Goal: Information Seeking & Learning: Learn about a topic

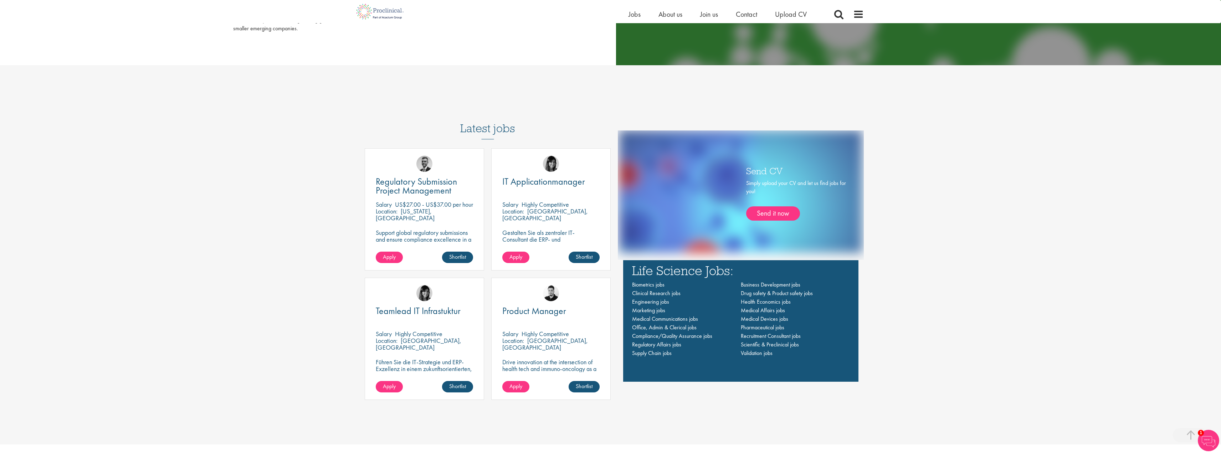
click at [483, 93] on div "Life-changing job opportunities for life science professionals Jobs Search See …" at bounding box center [610, 226] width 1221 height 1442
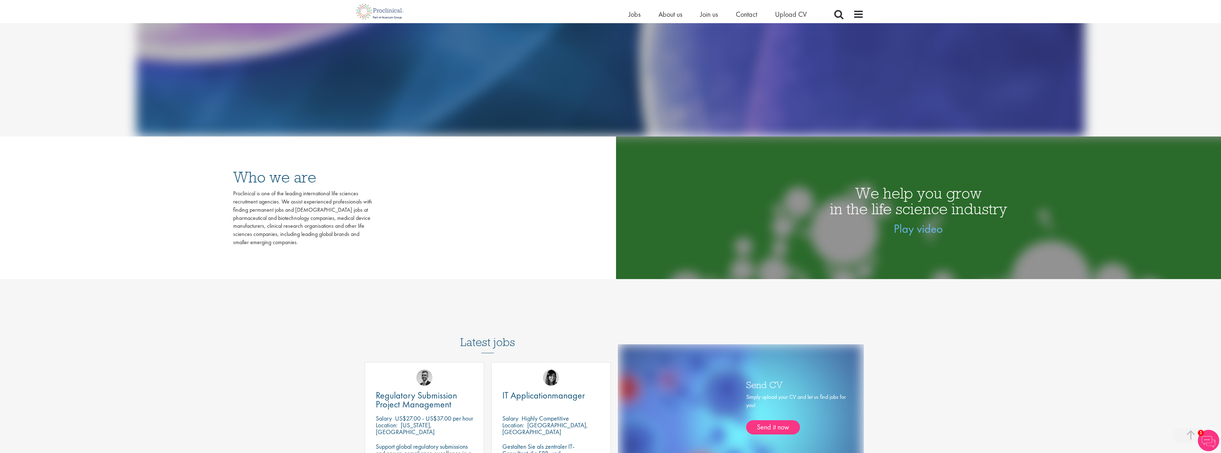
scroll to position [90, 0]
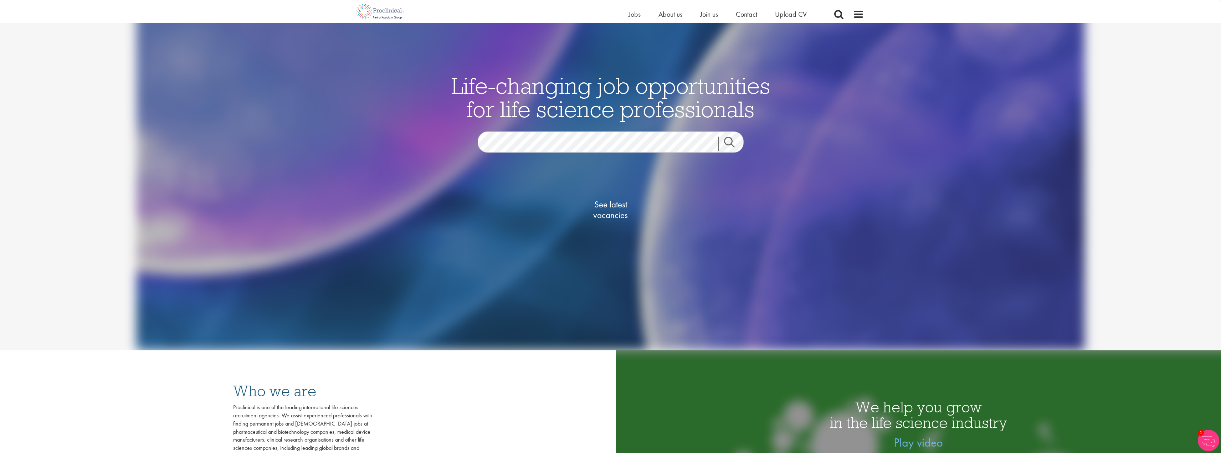
click at [732, 146] on link "Search" at bounding box center [734, 144] width 31 height 14
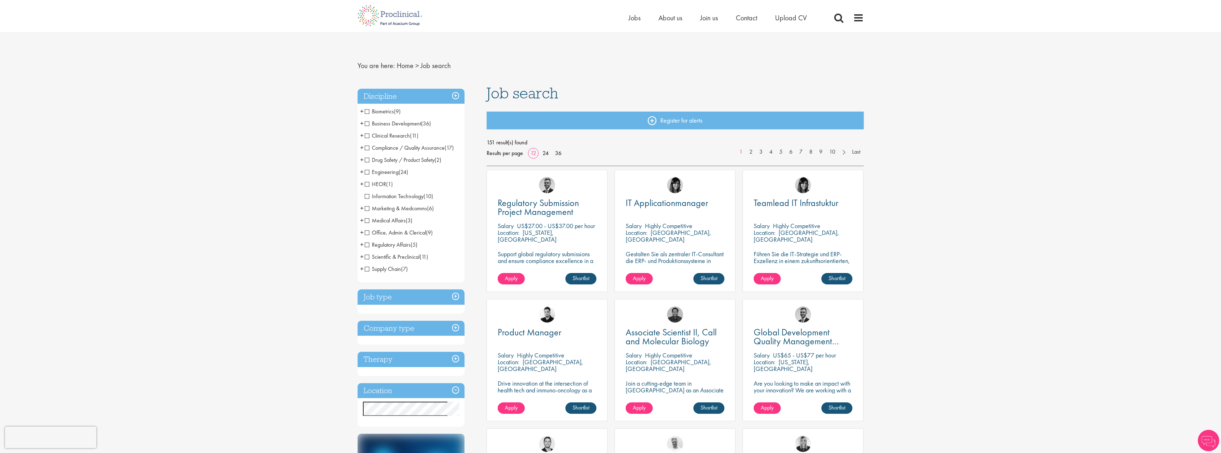
click at [452, 389] on h3 "Location" at bounding box center [411, 390] width 107 height 15
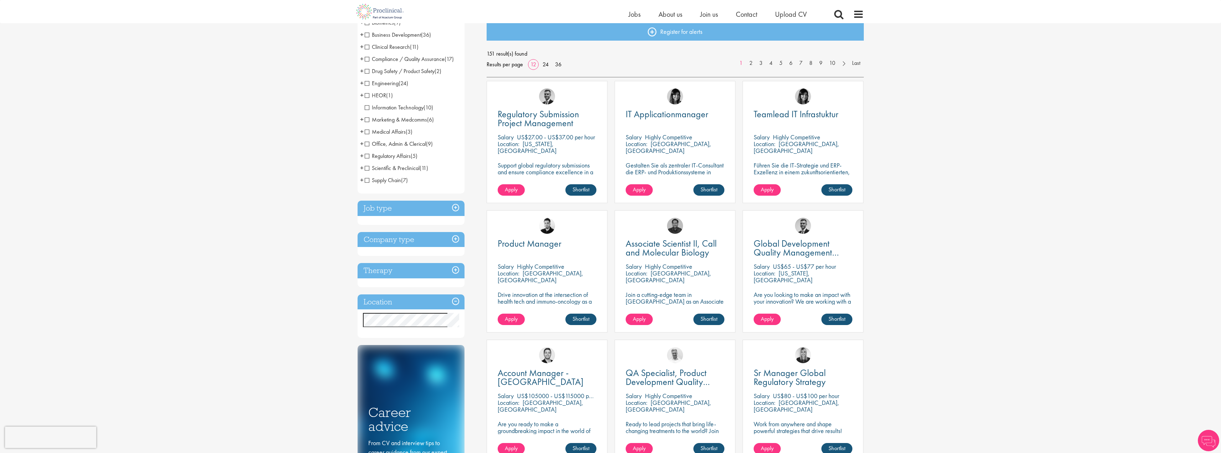
scroll to position [107, 0]
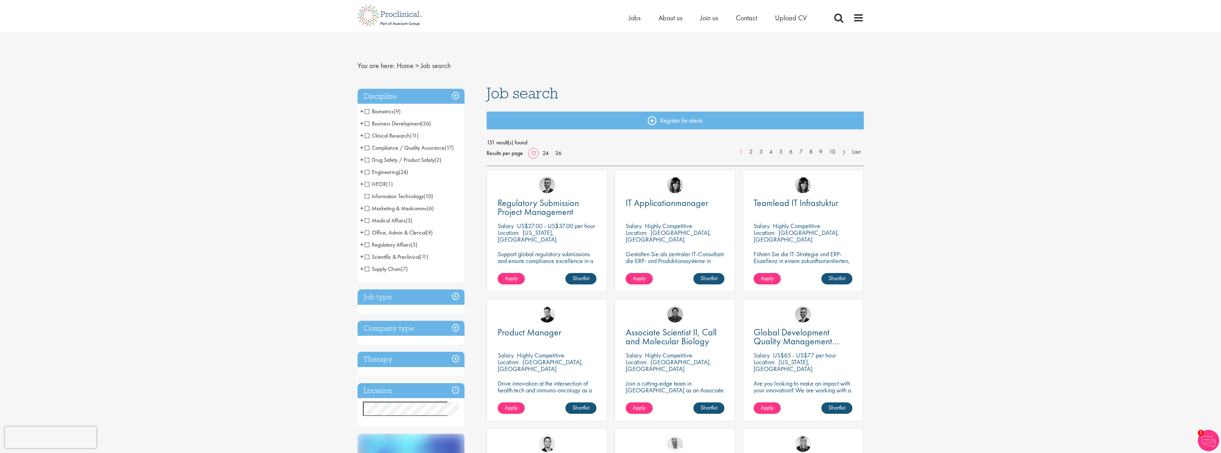
click at [367, 206] on span "Marketing & Medcomms" at bounding box center [396, 208] width 62 height 7
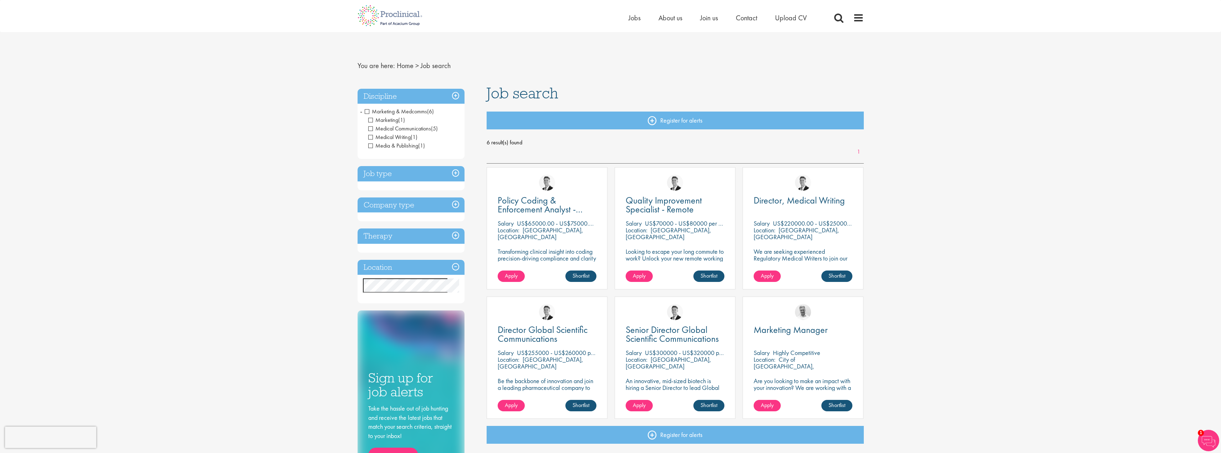
click at [367, 111] on span "Marketing & Medcomms" at bounding box center [396, 111] width 62 height 7
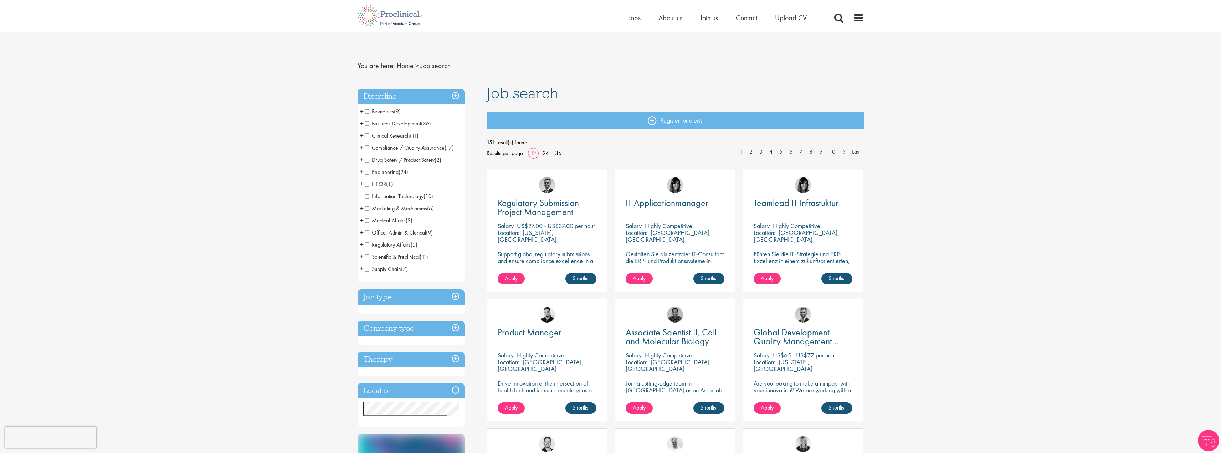
click at [456, 295] on h3 "Job type" at bounding box center [411, 297] width 107 height 15
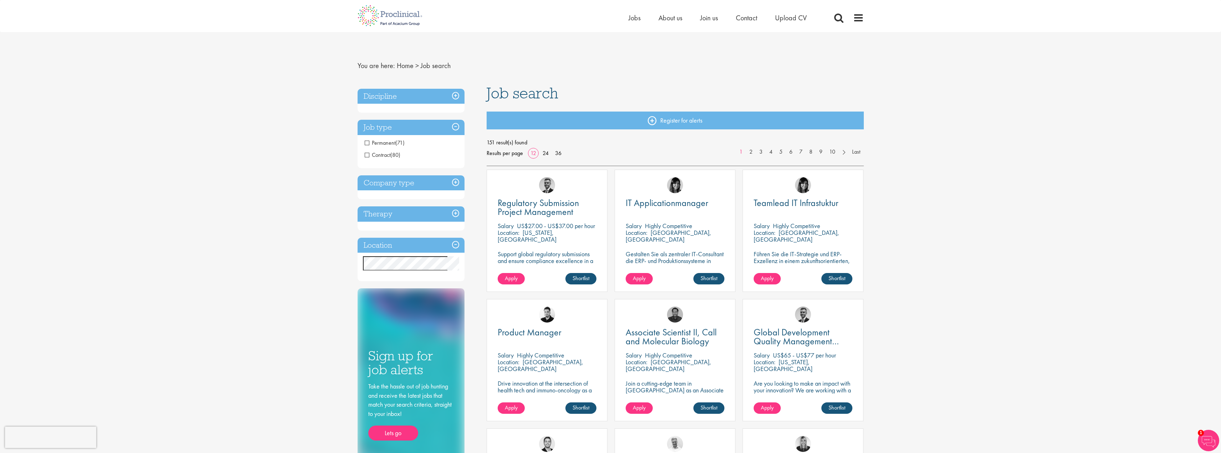
click at [458, 187] on h3 "Company type" at bounding box center [411, 182] width 107 height 15
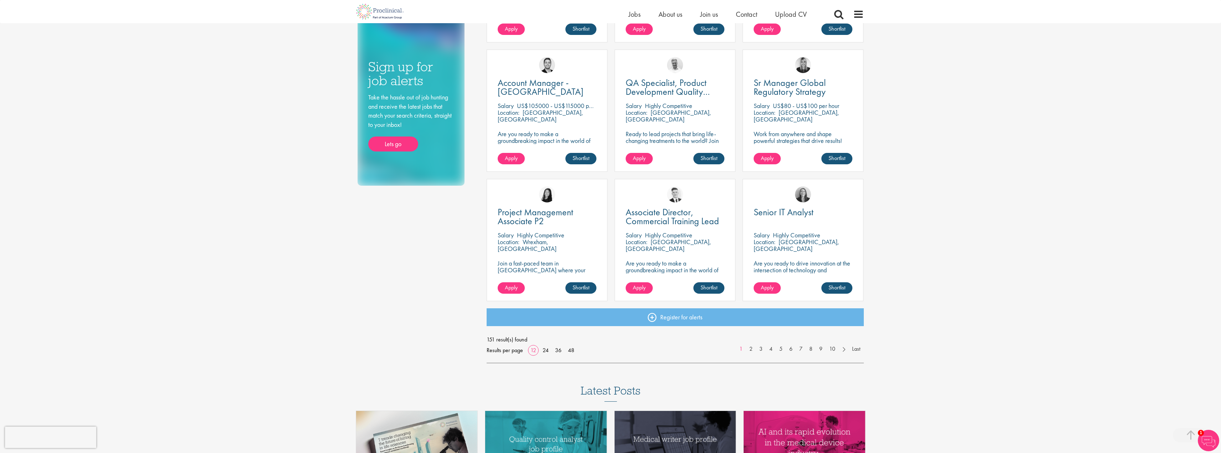
scroll to position [392, 0]
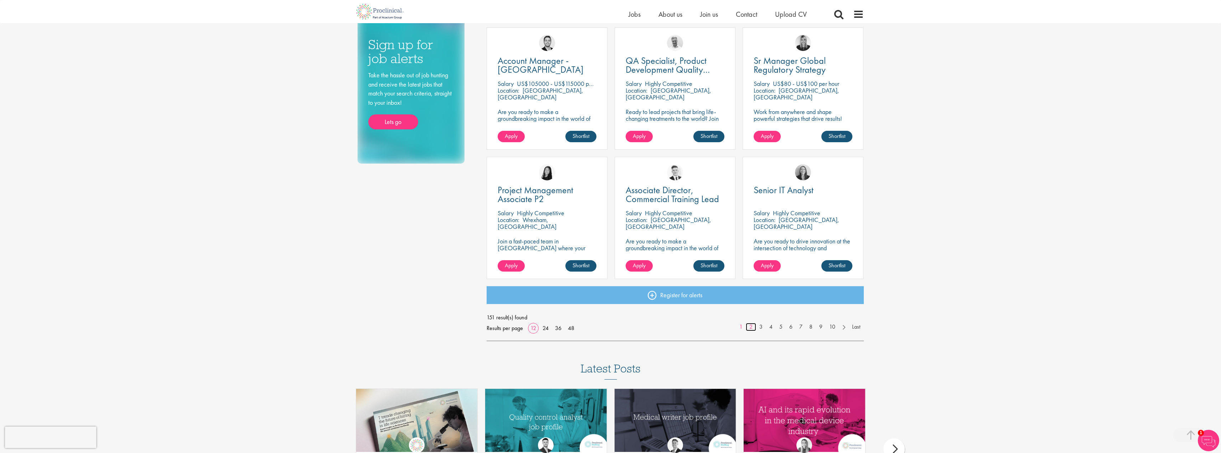
click at [750, 327] on link "2" at bounding box center [751, 327] width 10 height 8
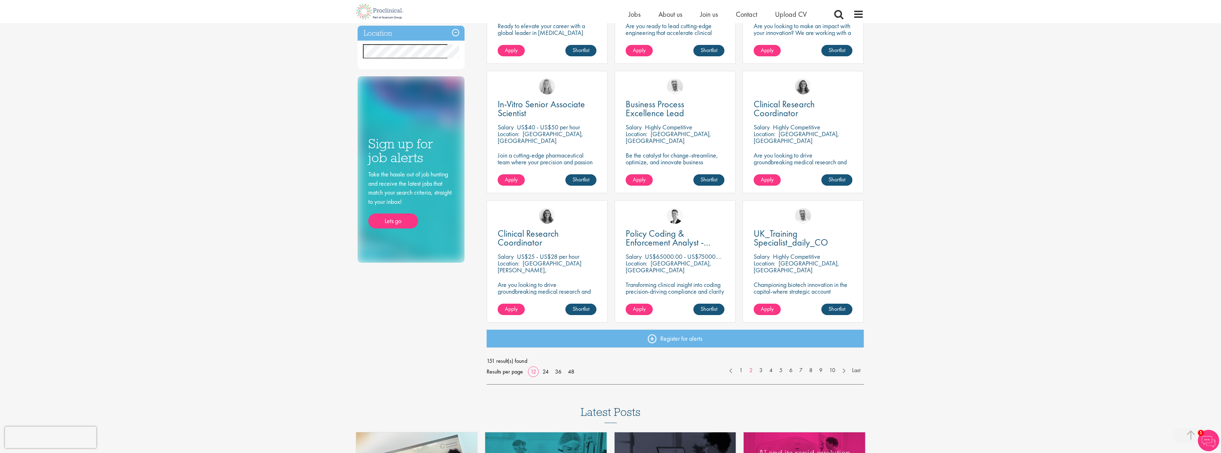
scroll to position [357, 0]
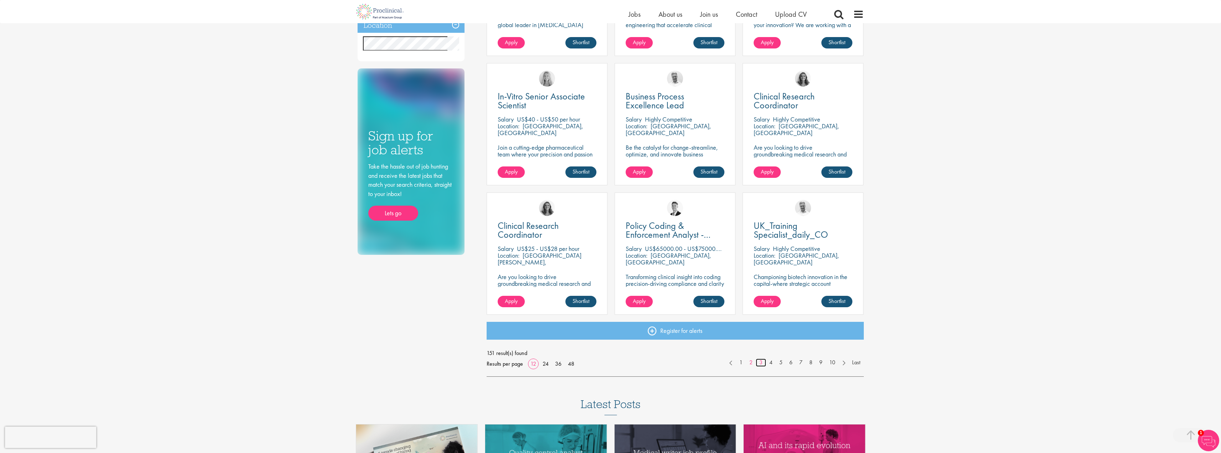
click at [758, 364] on link "3" at bounding box center [761, 363] width 10 height 8
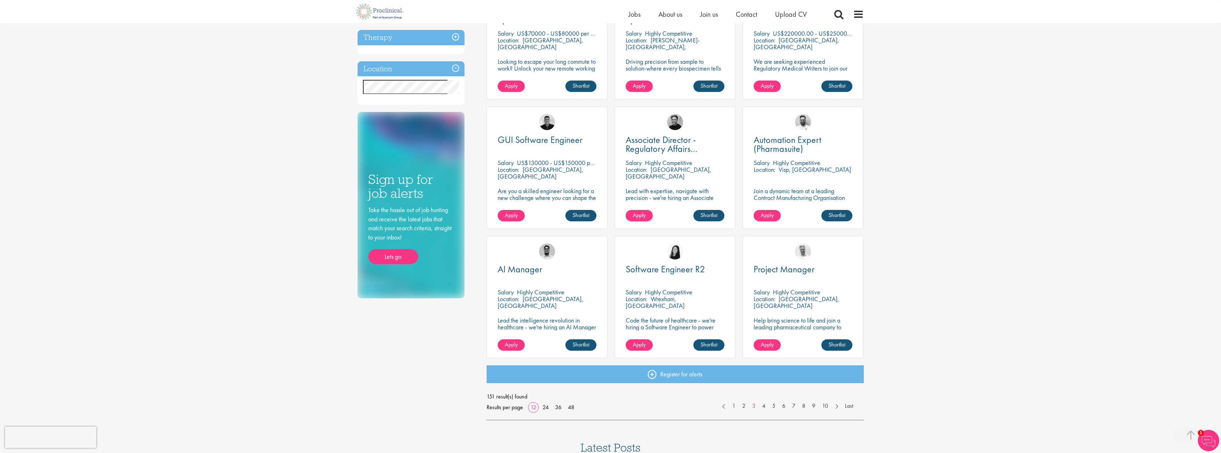
scroll to position [321, 0]
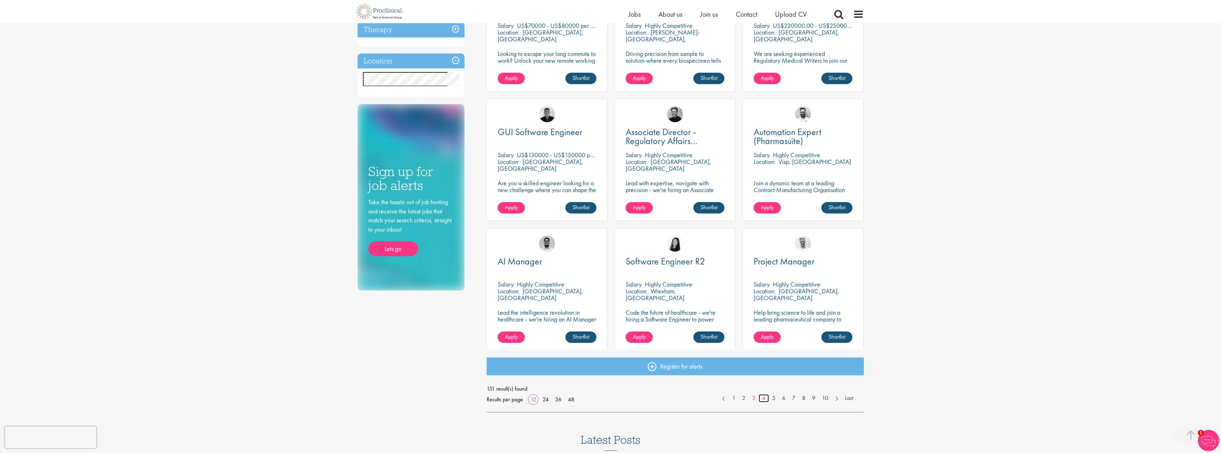
click at [763, 398] on link "4" at bounding box center [764, 398] width 10 height 8
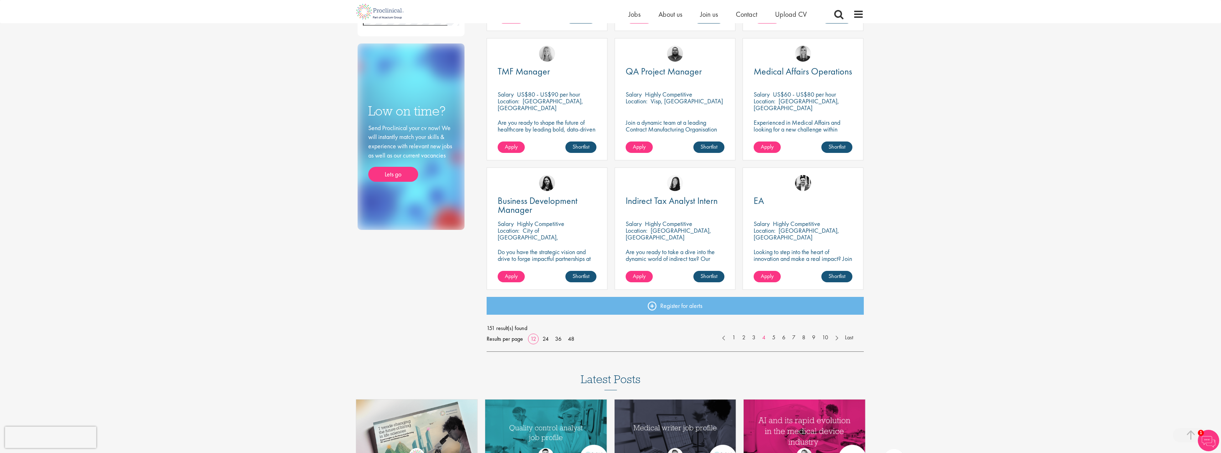
scroll to position [392, 0]
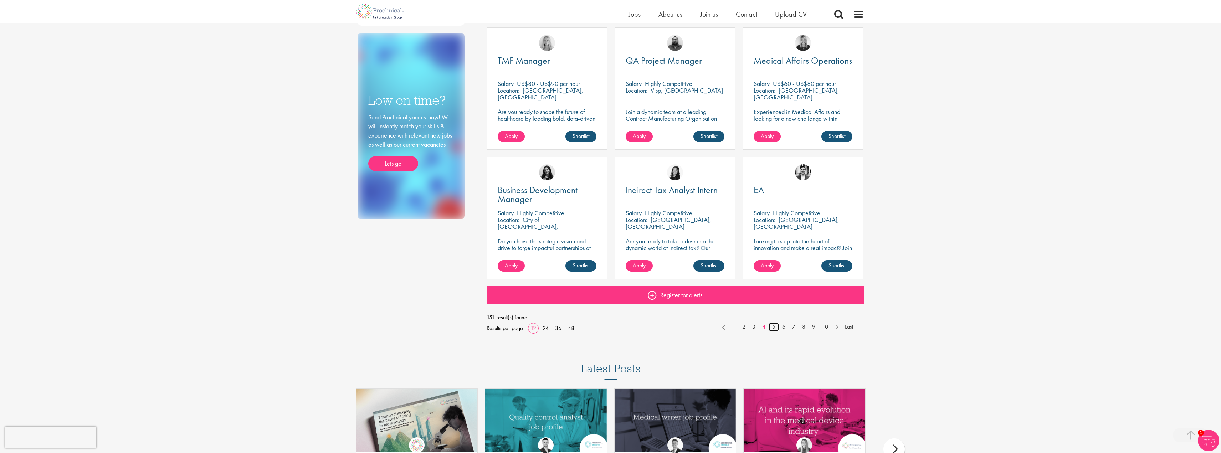
drag, startPoint x: 776, startPoint y: 326, endPoint x: 768, endPoint y: 303, distance: 23.7
click at [776, 326] on link "5" at bounding box center [774, 327] width 10 height 8
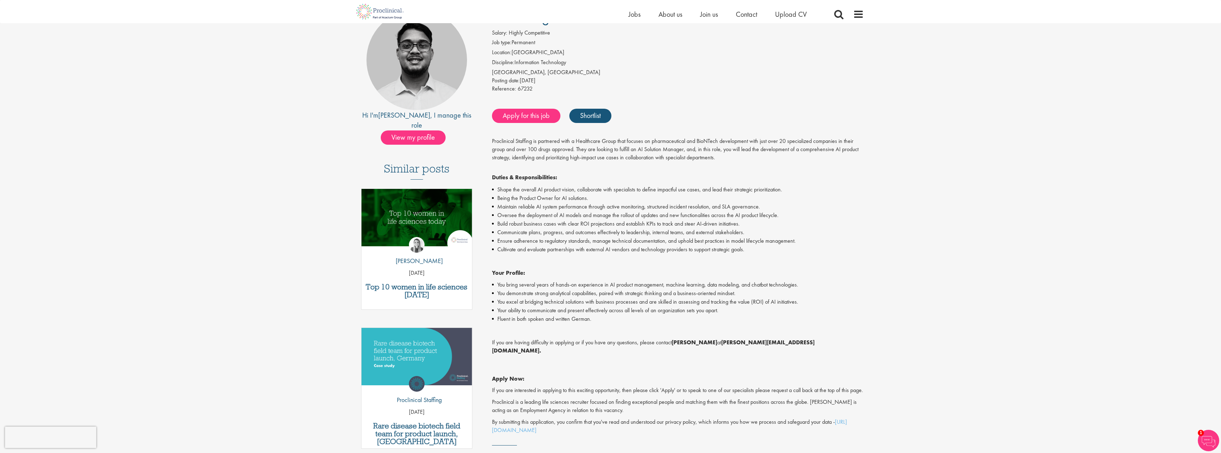
scroll to position [71, 0]
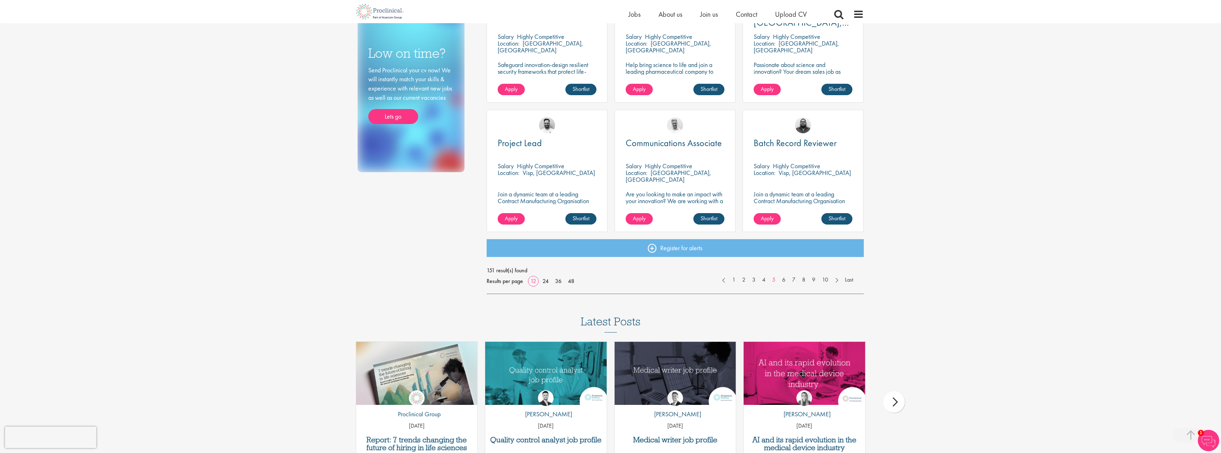
scroll to position [464, 0]
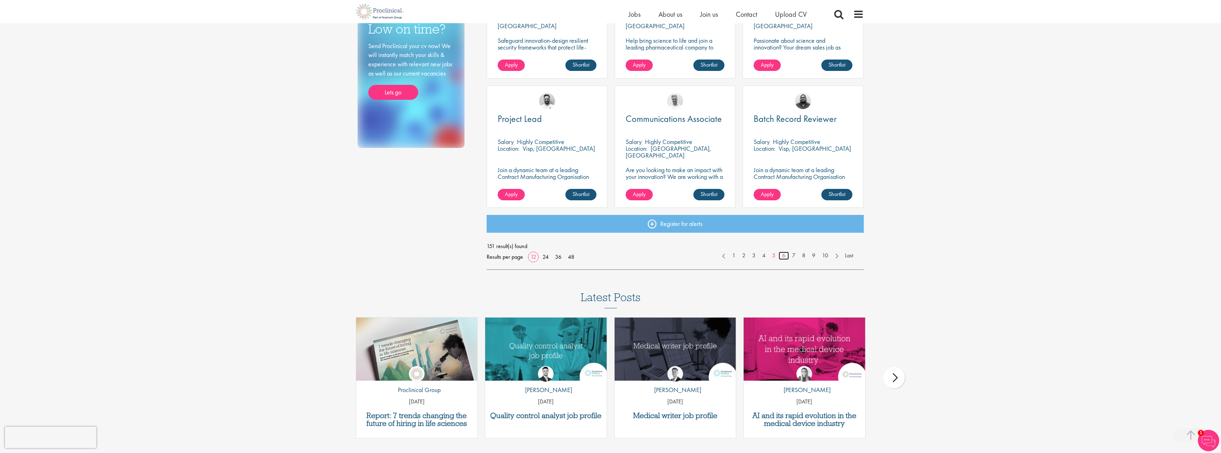
click at [783, 257] on link "6" at bounding box center [784, 256] width 10 height 8
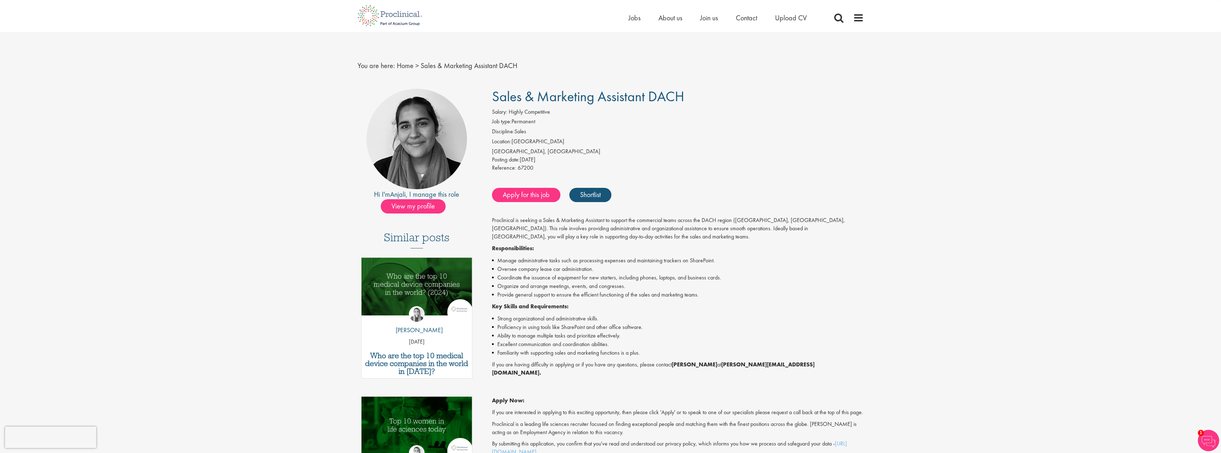
drag, startPoint x: 700, startPoint y: 102, endPoint x: 473, endPoint y: 94, distance: 226.9
click at [473, 94] on div "Hi I'm [PERSON_NAME] , I manage this role View my profile Similar posts Who are…" at bounding box center [610, 323] width 517 height 469
click at [809, 136] on li "Discipline: Sales" at bounding box center [678, 133] width 372 height 10
drag, startPoint x: 719, startPoint y: 96, endPoint x: 494, endPoint y: 92, distance: 224.3
click at [494, 92] on h1 "Sales & Marketing Assistant DACH" at bounding box center [678, 97] width 372 height 16
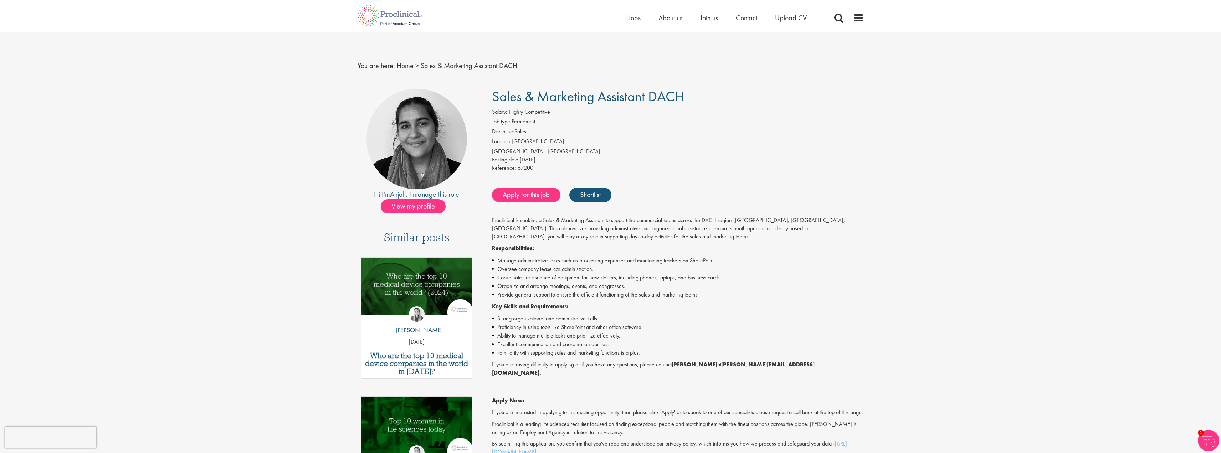
copy span "Sales & Marketing Assistant DACH"
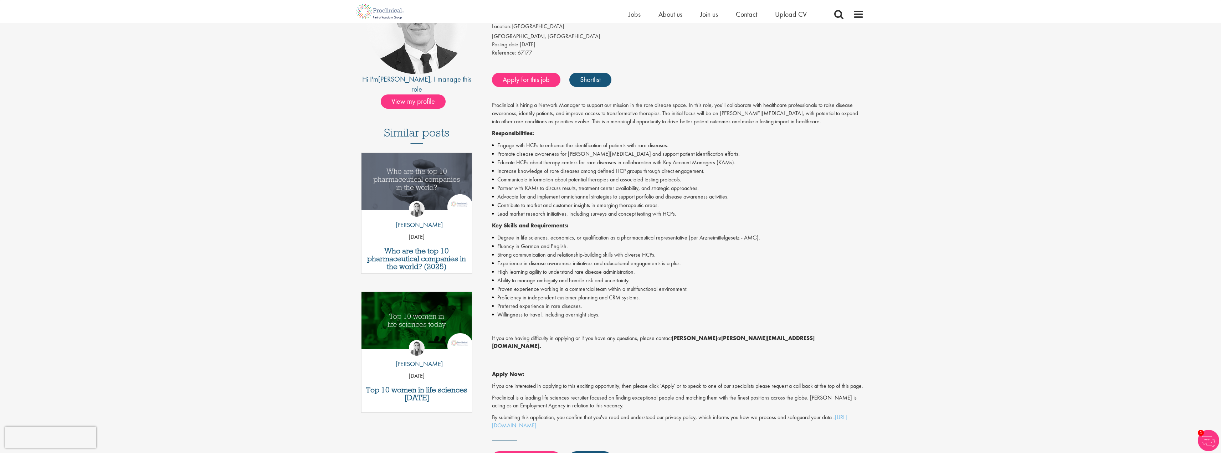
scroll to position [107, 0]
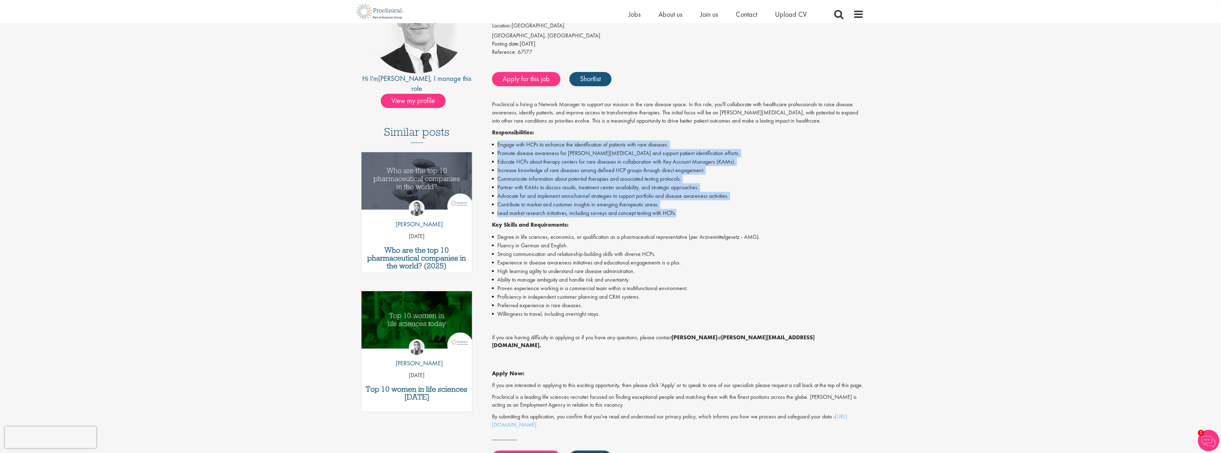
drag, startPoint x: 681, startPoint y: 215, endPoint x: 496, endPoint y: 142, distance: 198.1
click at [496, 142] on ul "Engage with HCPs to enhance the identification of patients with rare diseases. …" at bounding box center [678, 179] width 372 height 77
copy ul "Engage with HCPs to enhance the identification of patients with rare diseases. …"
click at [822, 208] on li "Contribute to market and customer insights in emerging therapeutic areas." at bounding box center [678, 204] width 372 height 9
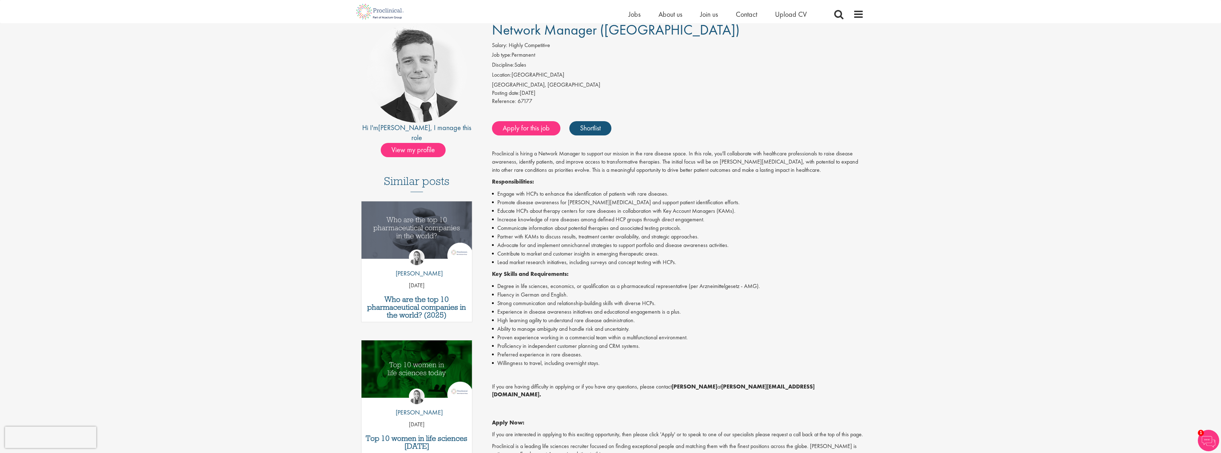
scroll to position [0, 0]
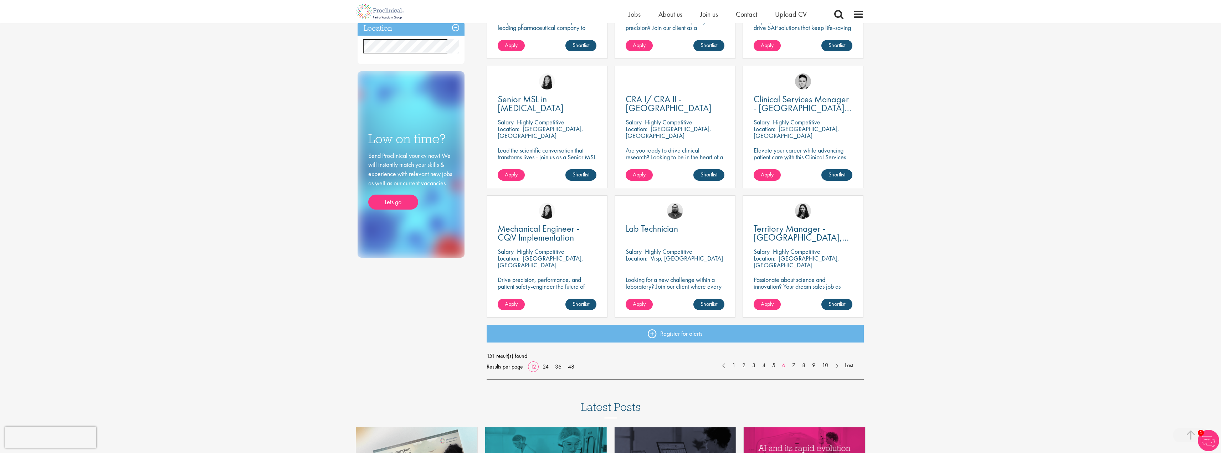
scroll to position [357, 0]
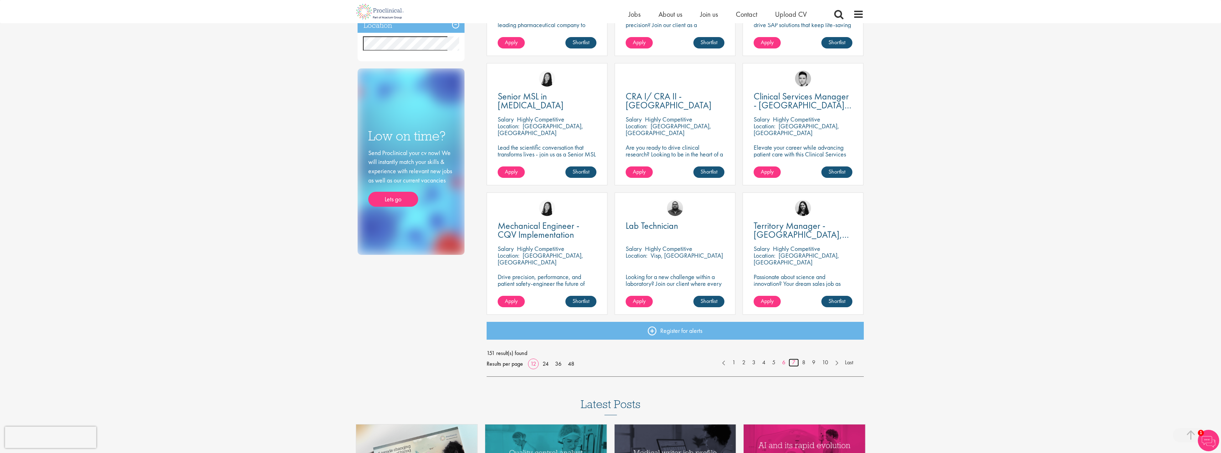
click at [793, 361] on link "7" at bounding box center [794, 363] width 10 height 8
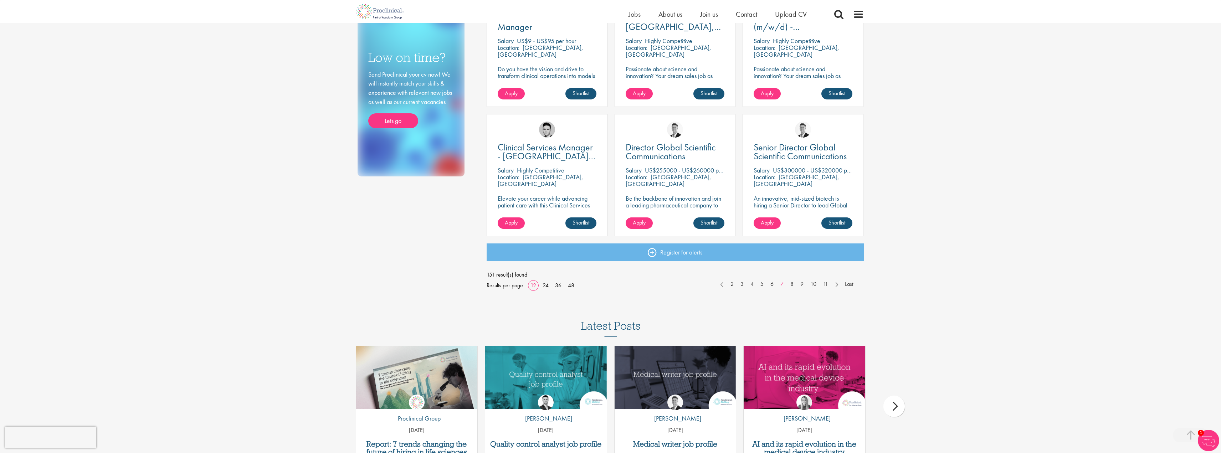
scroll to position [464, 0]
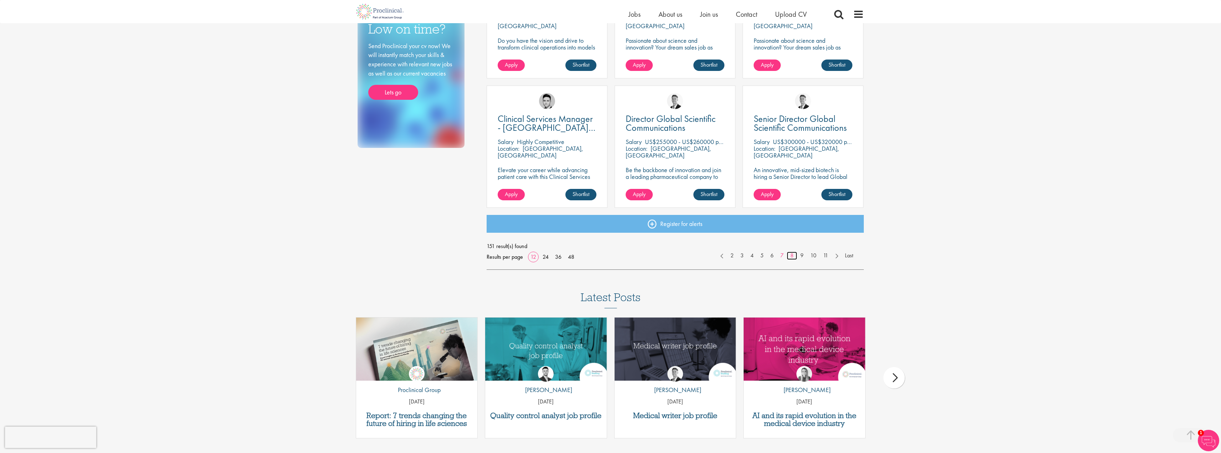
click at [792, 255] on link "8" at bounding box center [792, 256] width 10 height 8
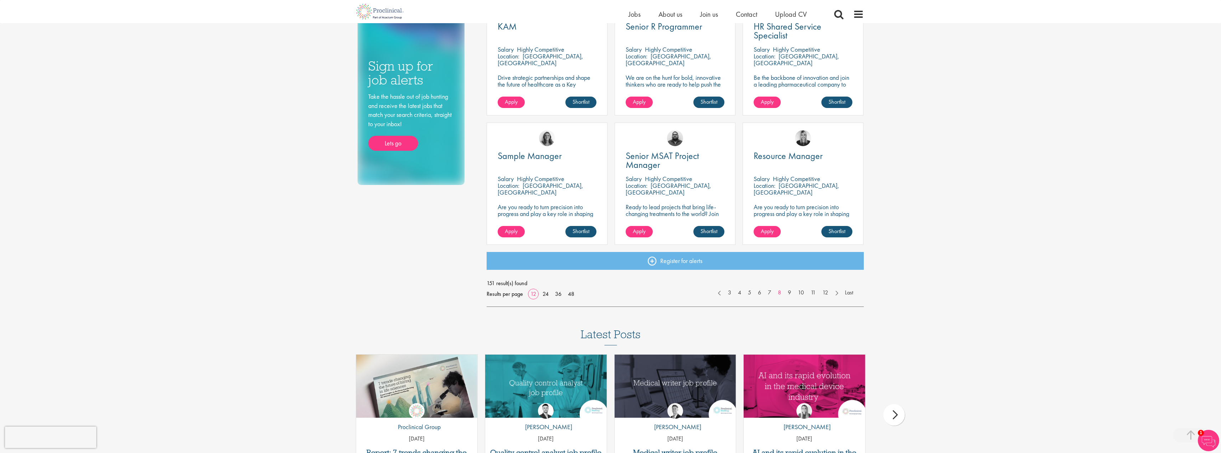
scroll to position [428, 0]
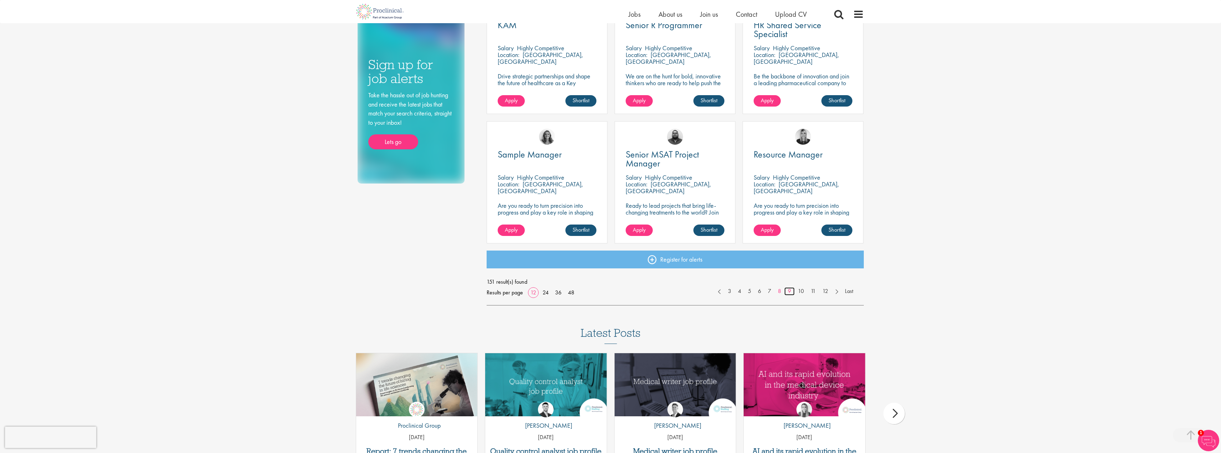
click at [787, 289] on link "9" at bounding box center [790, 291] width 10 height 8
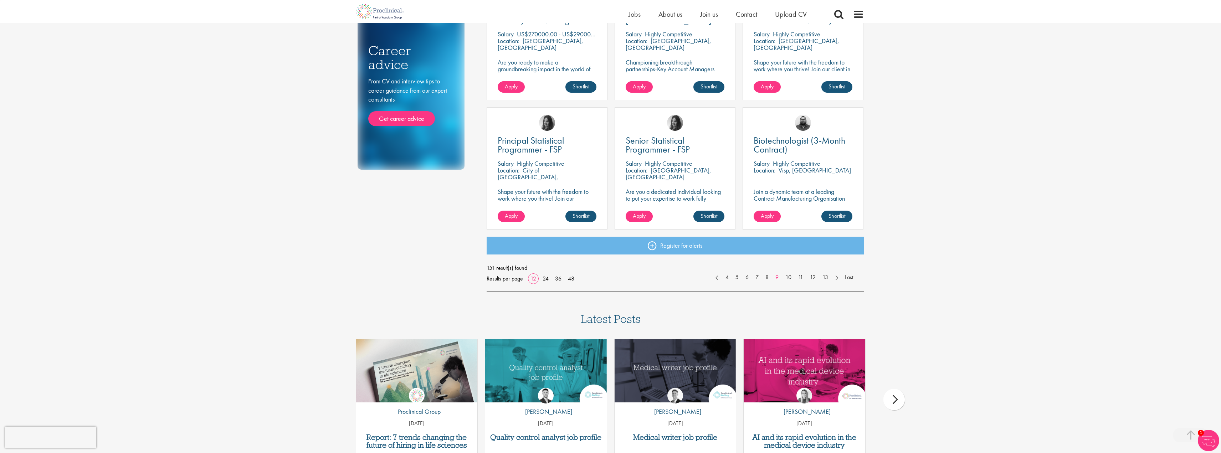
scroll to position [464, 0]
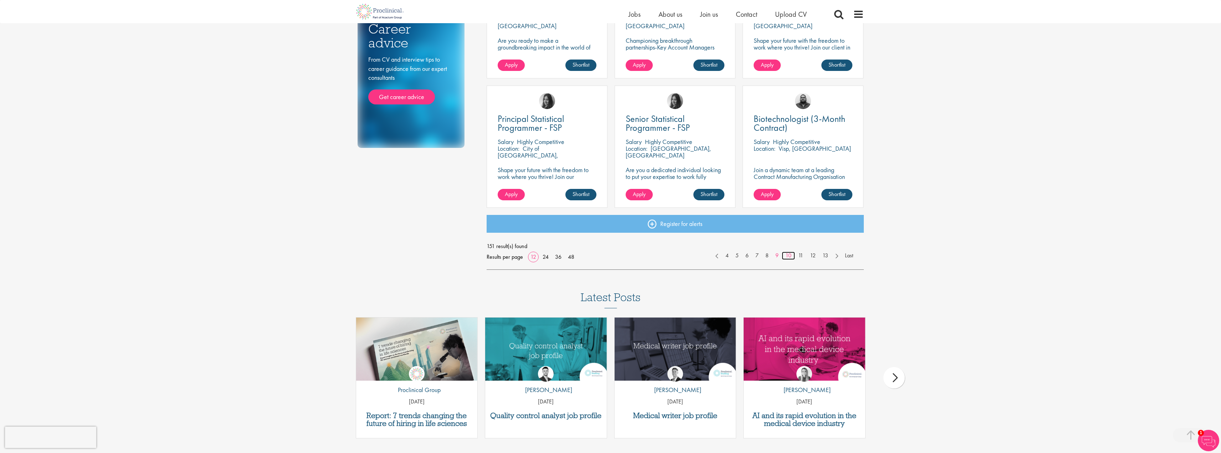
click at [788, 256] on link "10" at bounding box center [788, 256] width 13 height 8
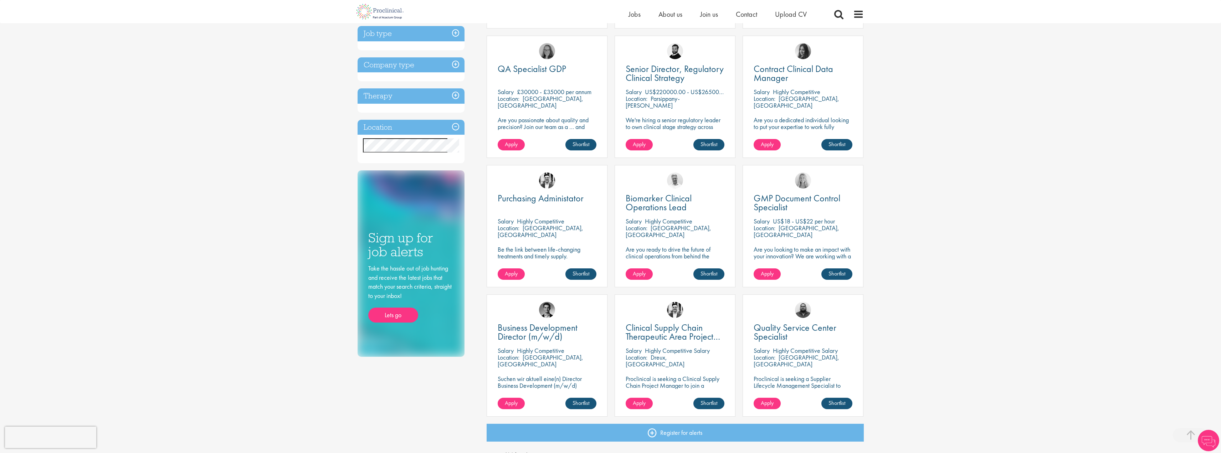
scroll to position [321, 0]
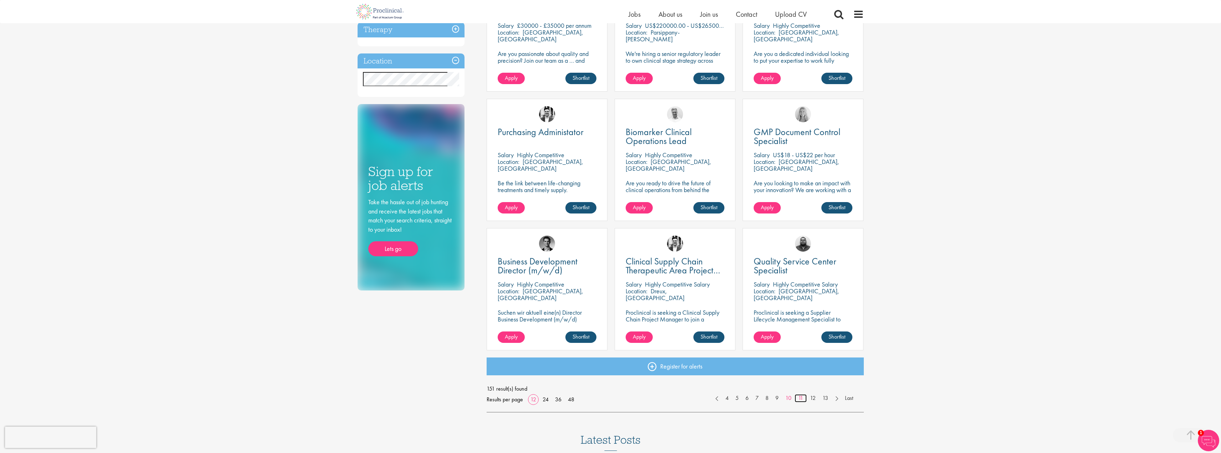
click at [800, 398] on link "11" at bounding box center [801, 398] width 12 height 8
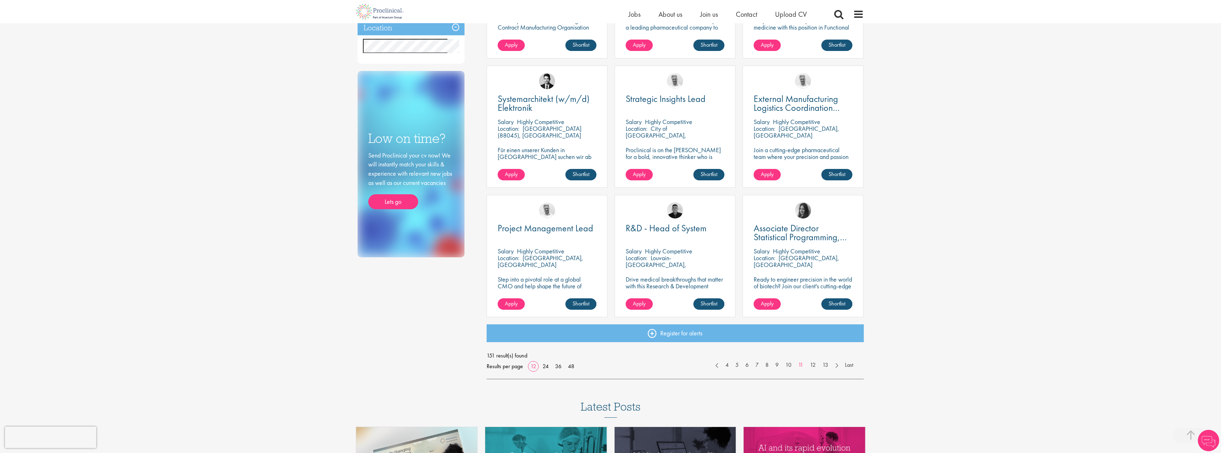
scroll to position [357, 0]
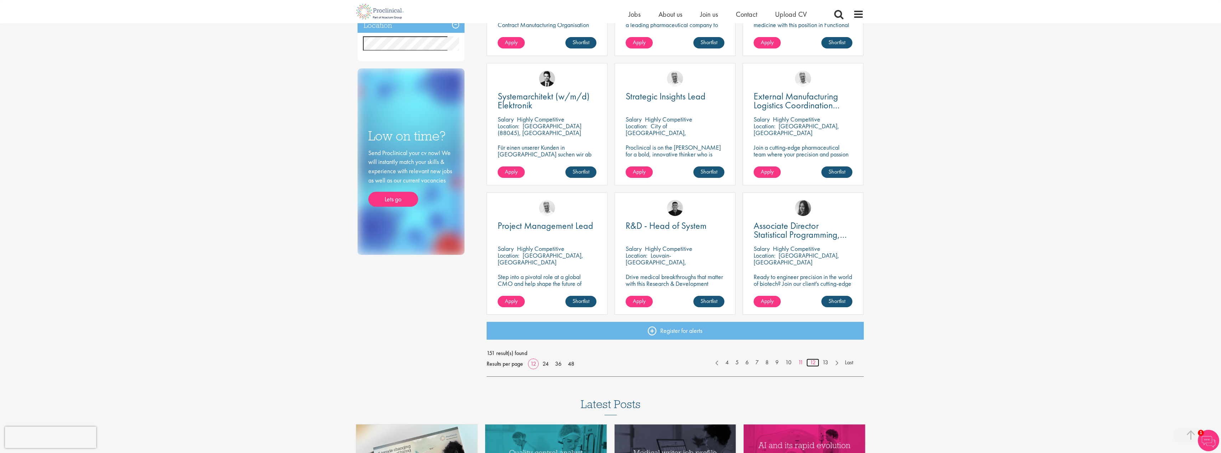
click at [812, 363] on link "12" at bounding box center [813, 363] width 13 height 8
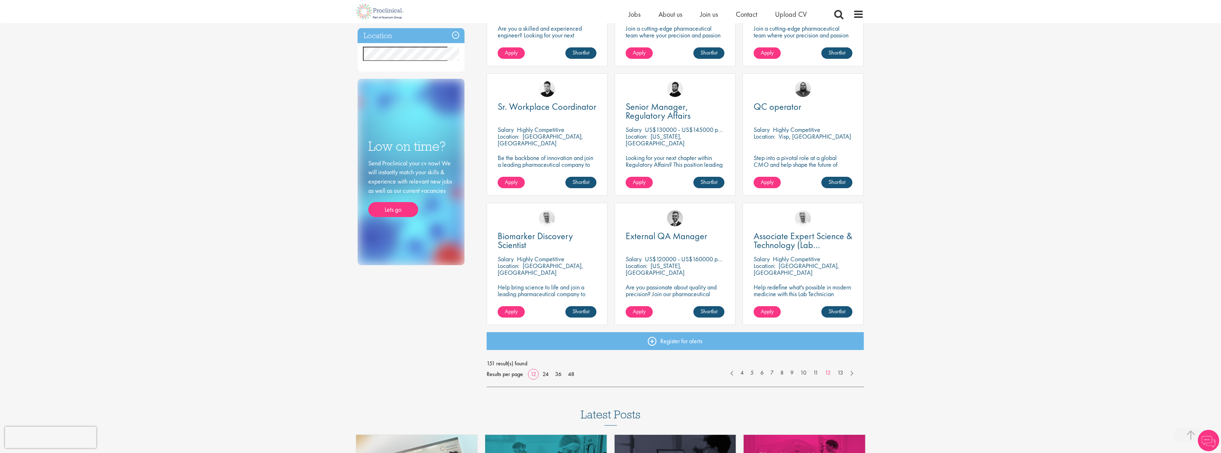
scroll to position [357, 0]
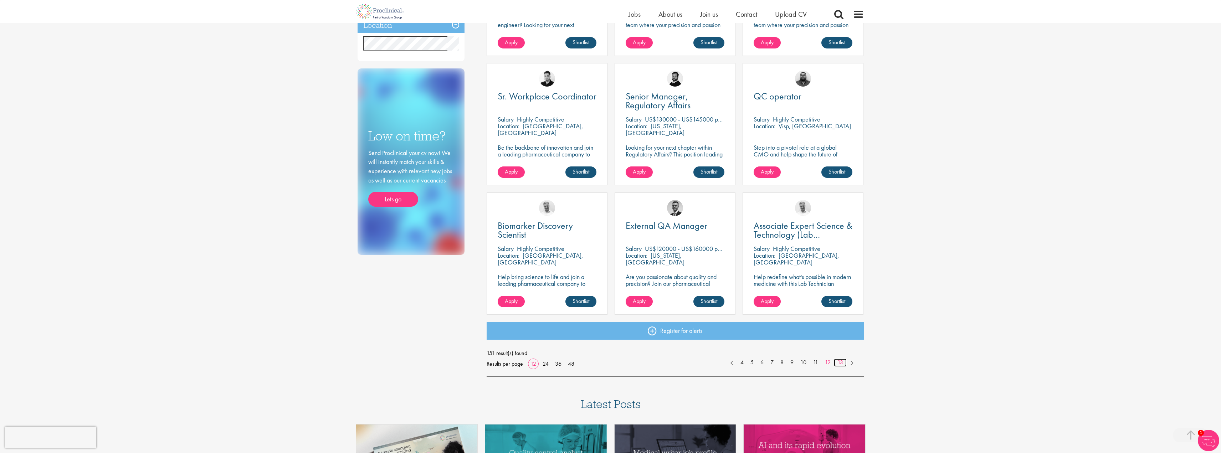
click at [841, 363] on link "13" at bounding box center [840, 363] width 13 height 8
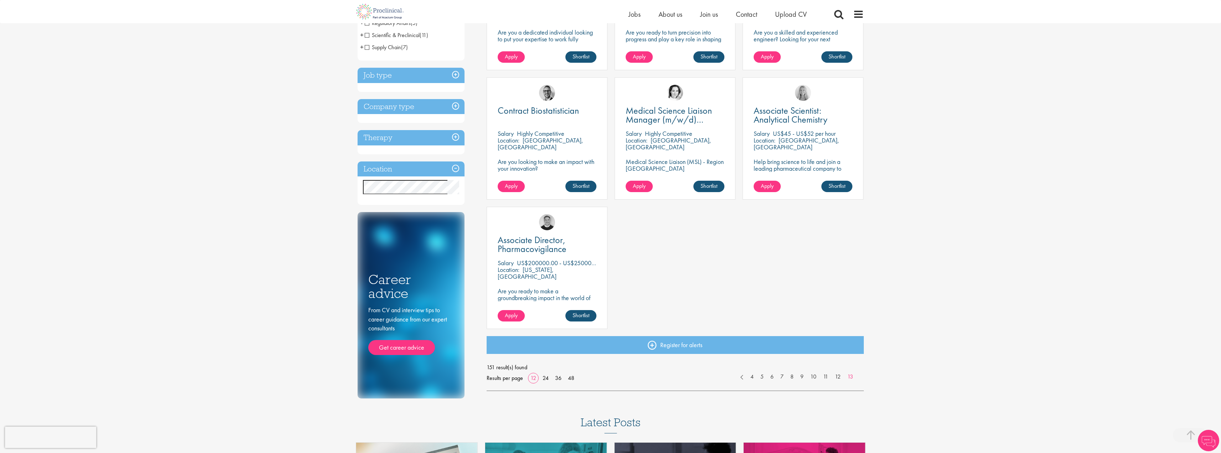
scroll to position [214, 0]
